Goal: Task Accomplishment & Management: Manage account settings

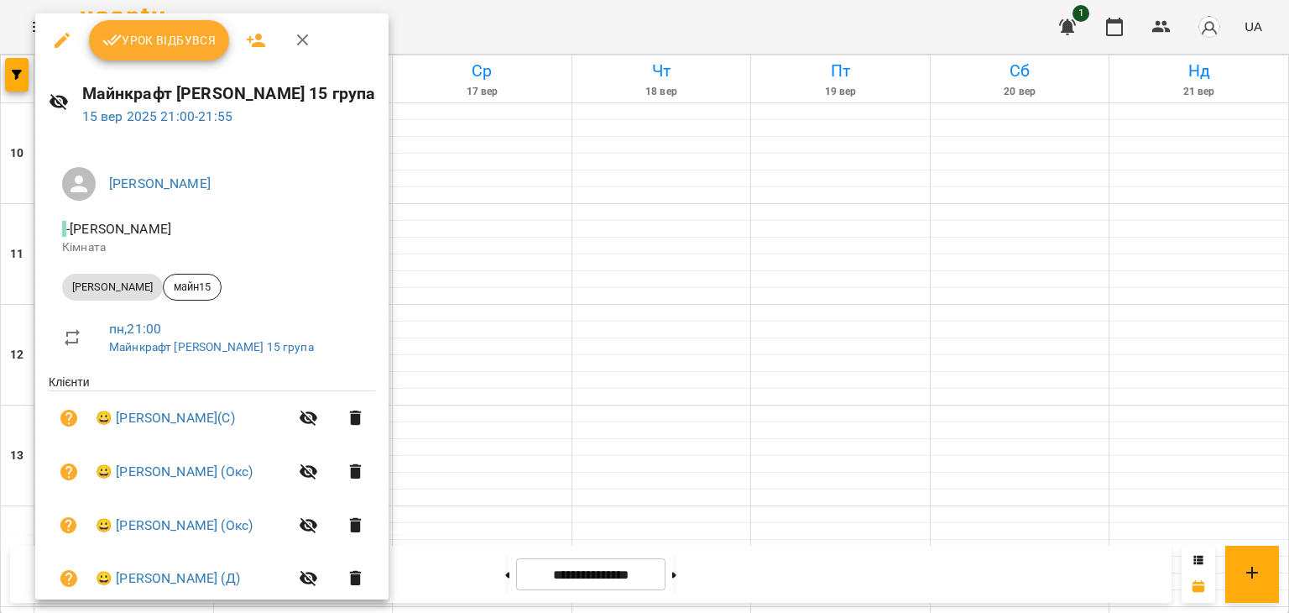
scroll to position [875, 0]
click at [535, 421] on div at bounding box center [644, 306] width 1289 height 613
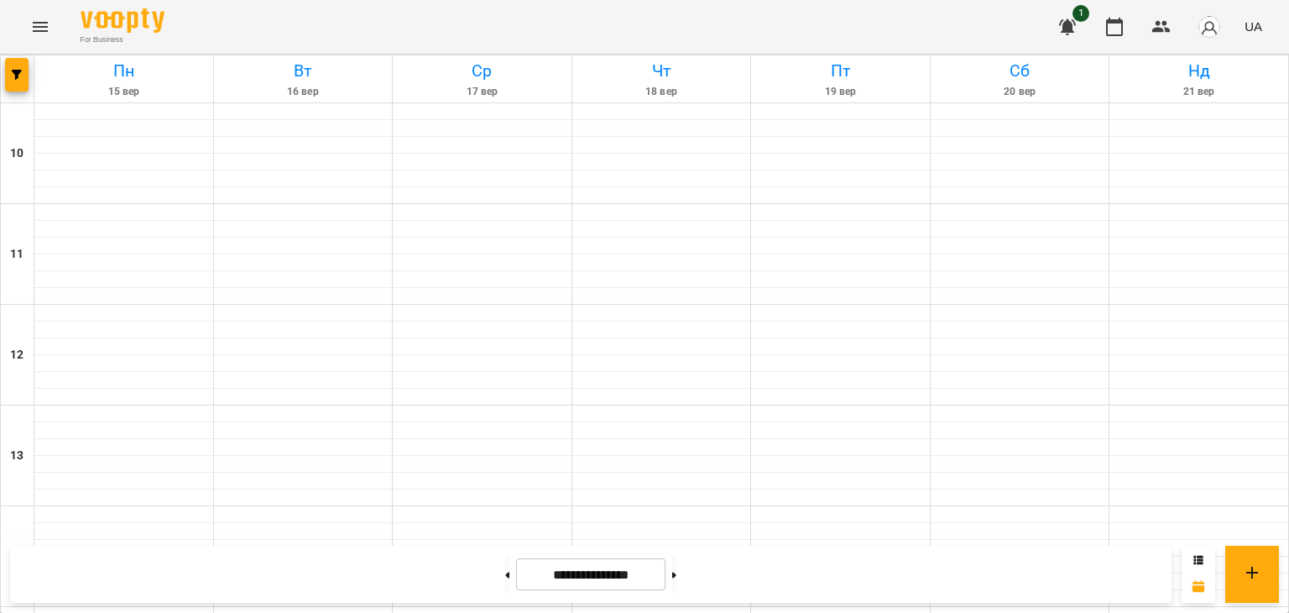
scroll to position [708, 0]
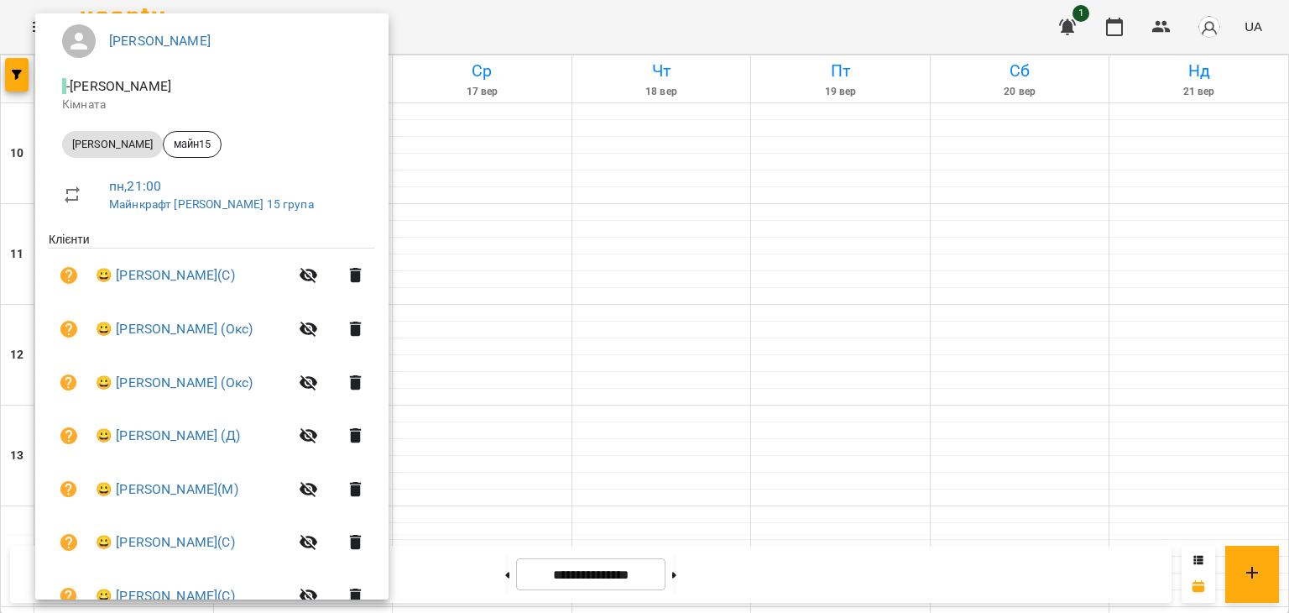
scroll to position [0, 0]
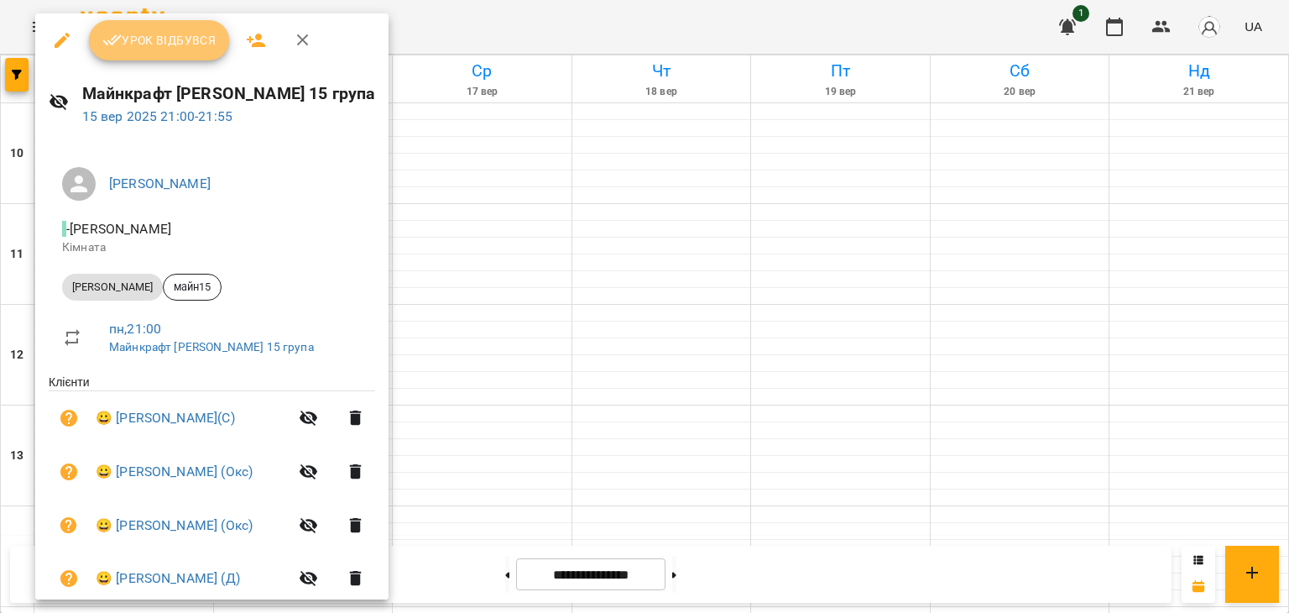
click at [179, 47] on span "Урок відбувся" at bounding box center [159, 40] width 114 height 20
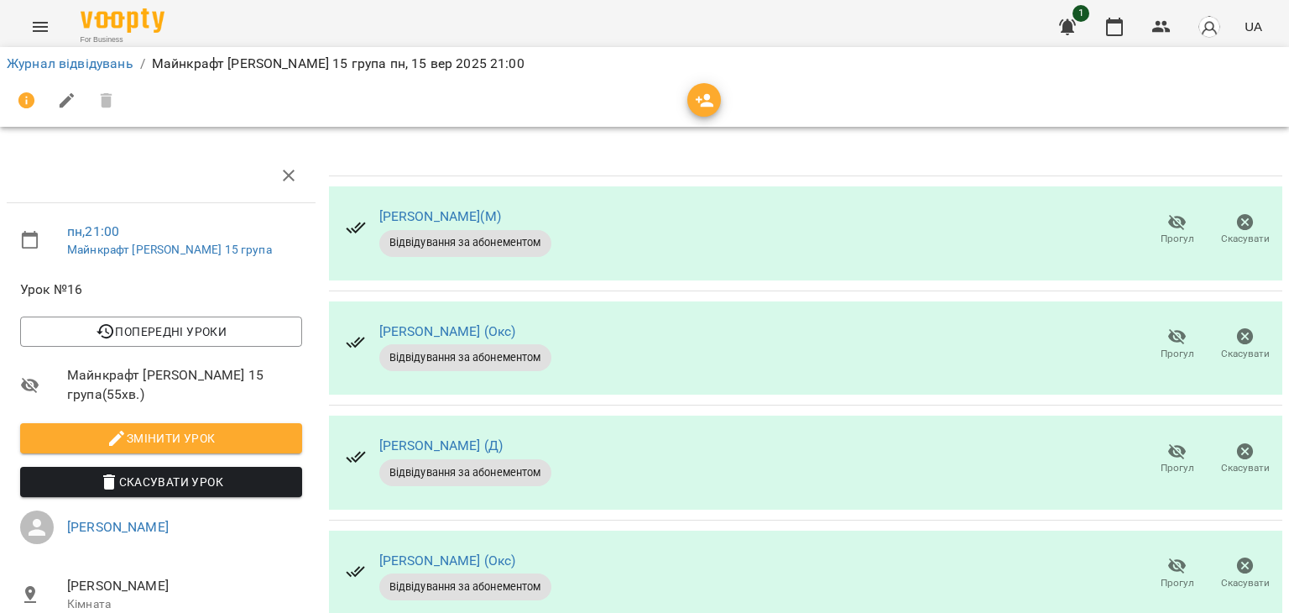
click at [1173, 358] on span "Прогул" at bounding box center [1178, 354] width 34 height 14
click at [1153, 454] on span "Прогул" at bounding box center [1177, 459] width 48 height 34
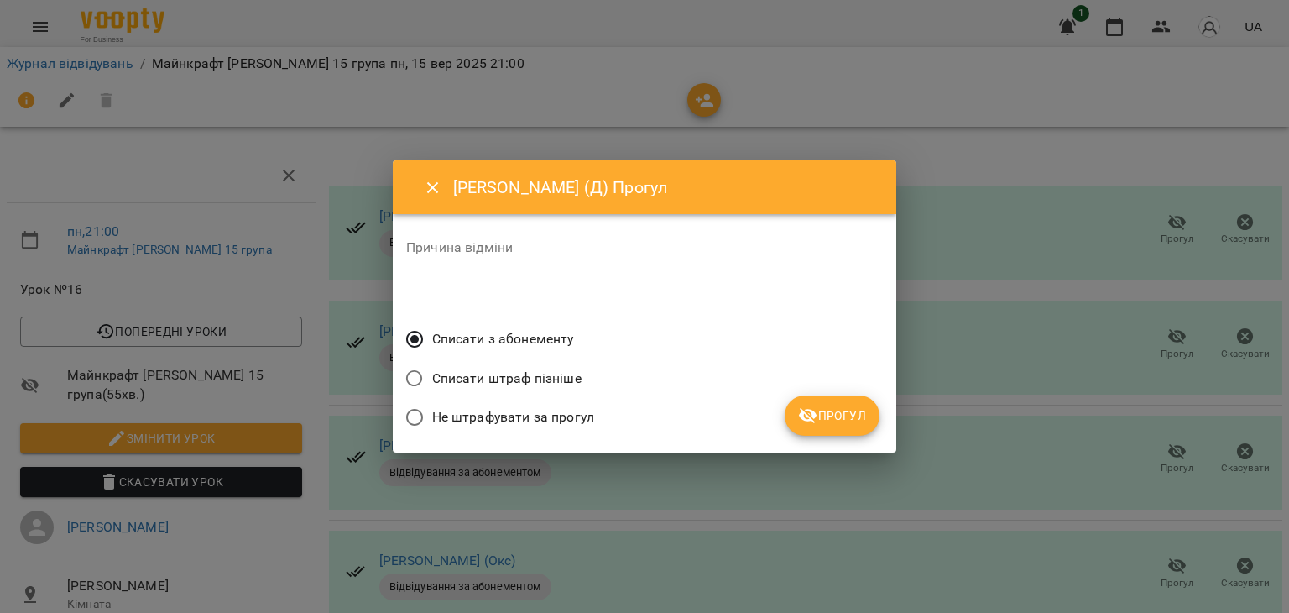
click at [584, 403] on label "Не штрафувати за прогул" at bounding box center [495, 417] width 197 height 35
click at [807, 416] on icon "submit" at bounding box center [808, 416] width 18 height 16
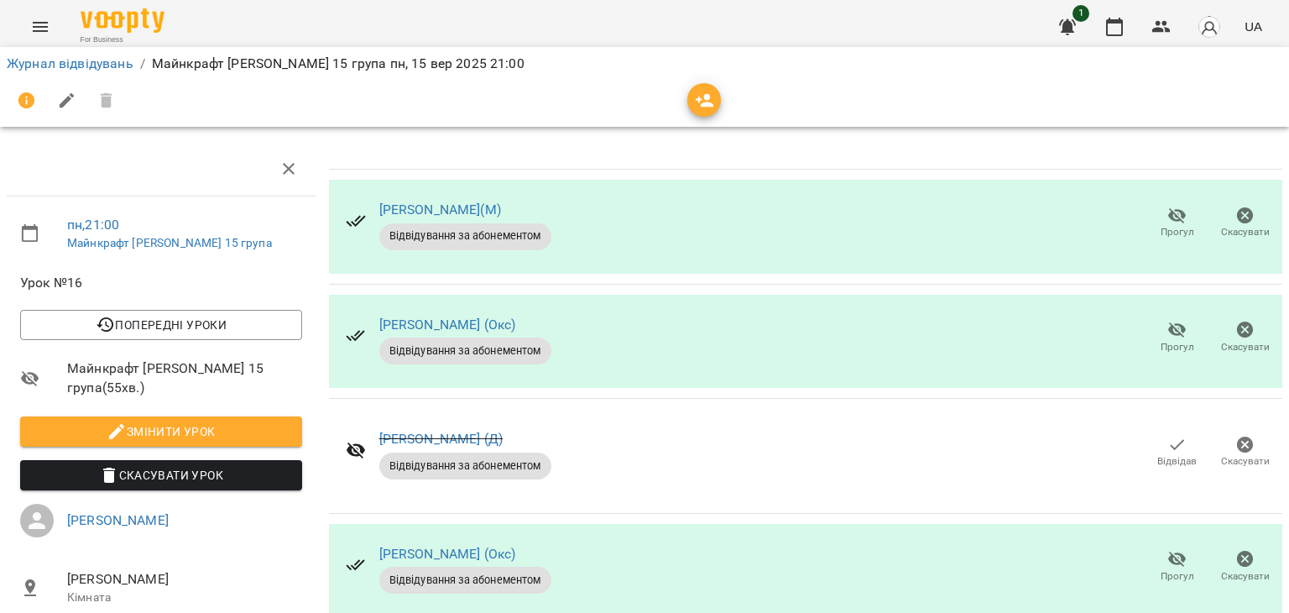
scroll to position [168, 0]
click at [1161, 569] on span "Прогул" at bounding box center [1178, 576] width 34 height 14
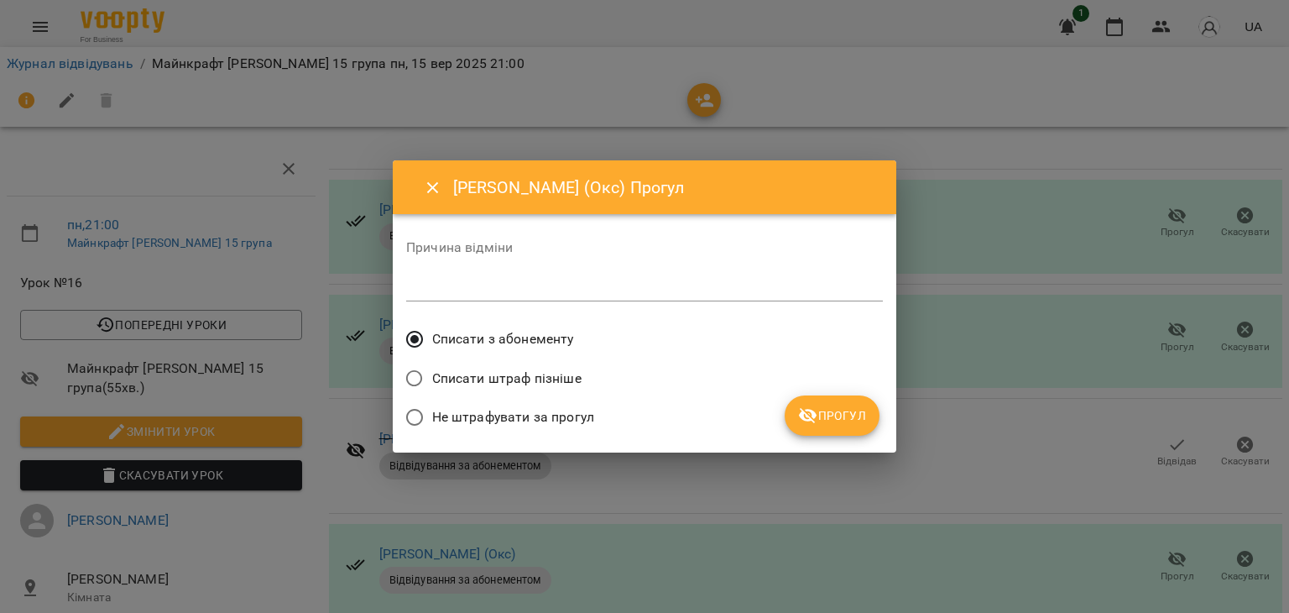
click at [570, 415] on span "Не штрафувати за прогул" at bounding box center [513, 417] width 162 height 20
click at [829, 421] on span "Прогул" at bounding box center [832, 415] width 68 height 20
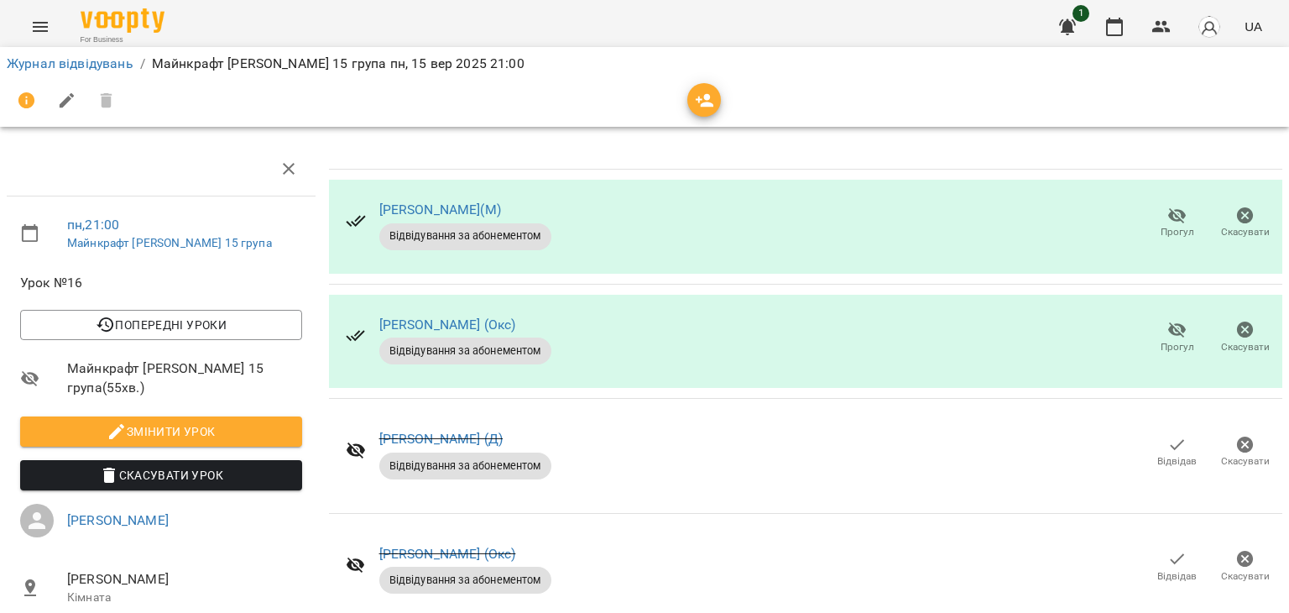
scroll to position [390, 0]
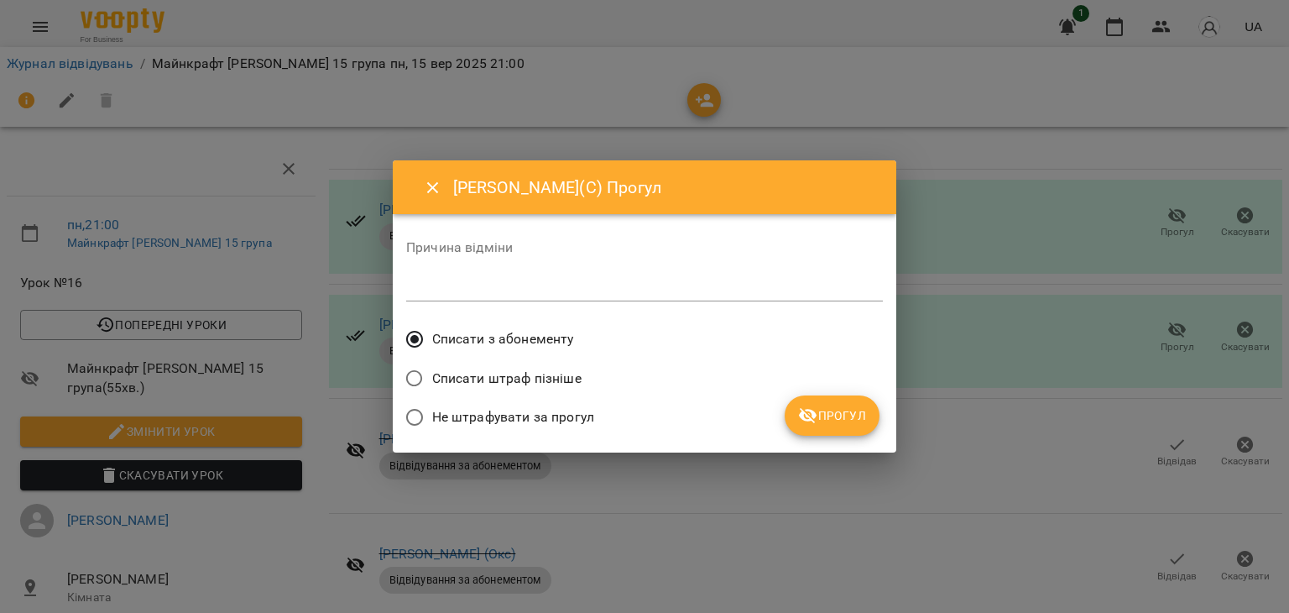
click at [566, 419] on span "Не штрафувати за прогул" at bounding box center [513, 417] width 162 height 20
click at [799, 425] on button "Прогул" at bounding box center [832, 415] width 95 height 40
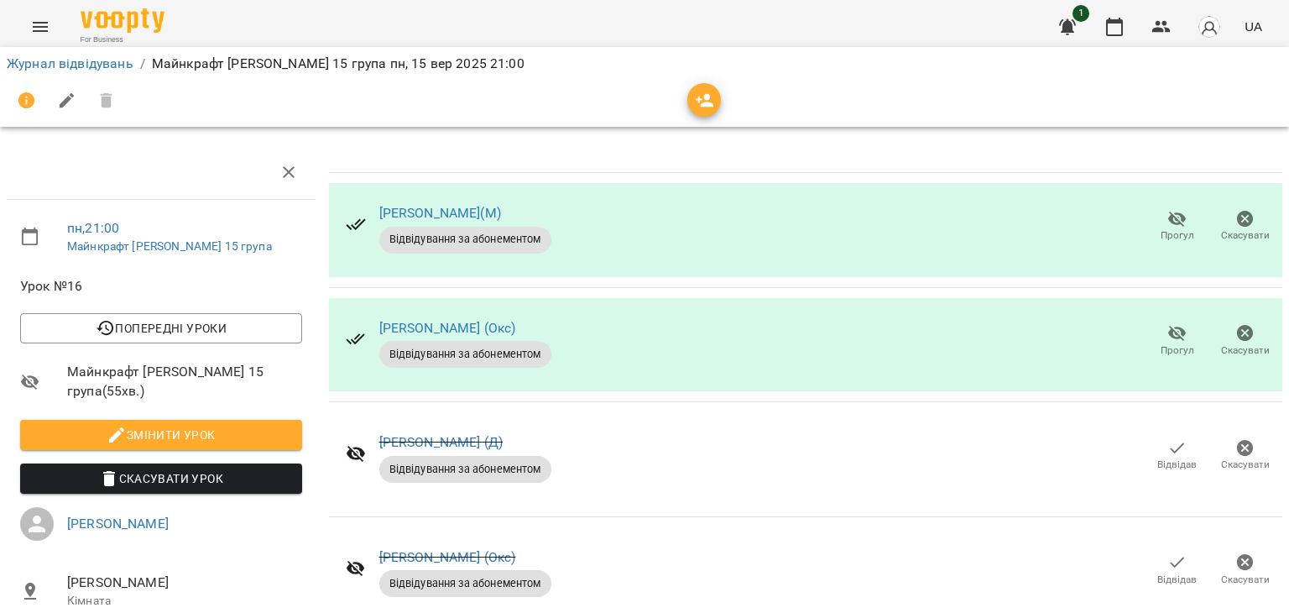
scroll to position [0, 0]
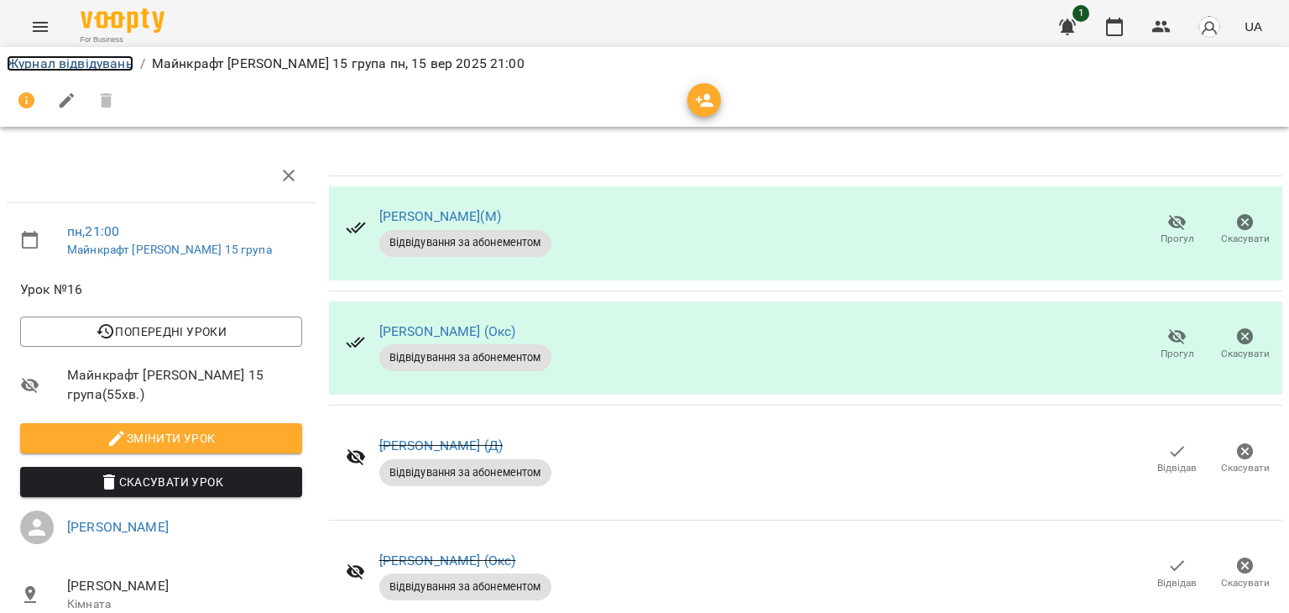
click at [108, 56] on link "Журнал відвідувань" at bounding box center [70, 63] width 127 height 16
